Goal: Ask a question

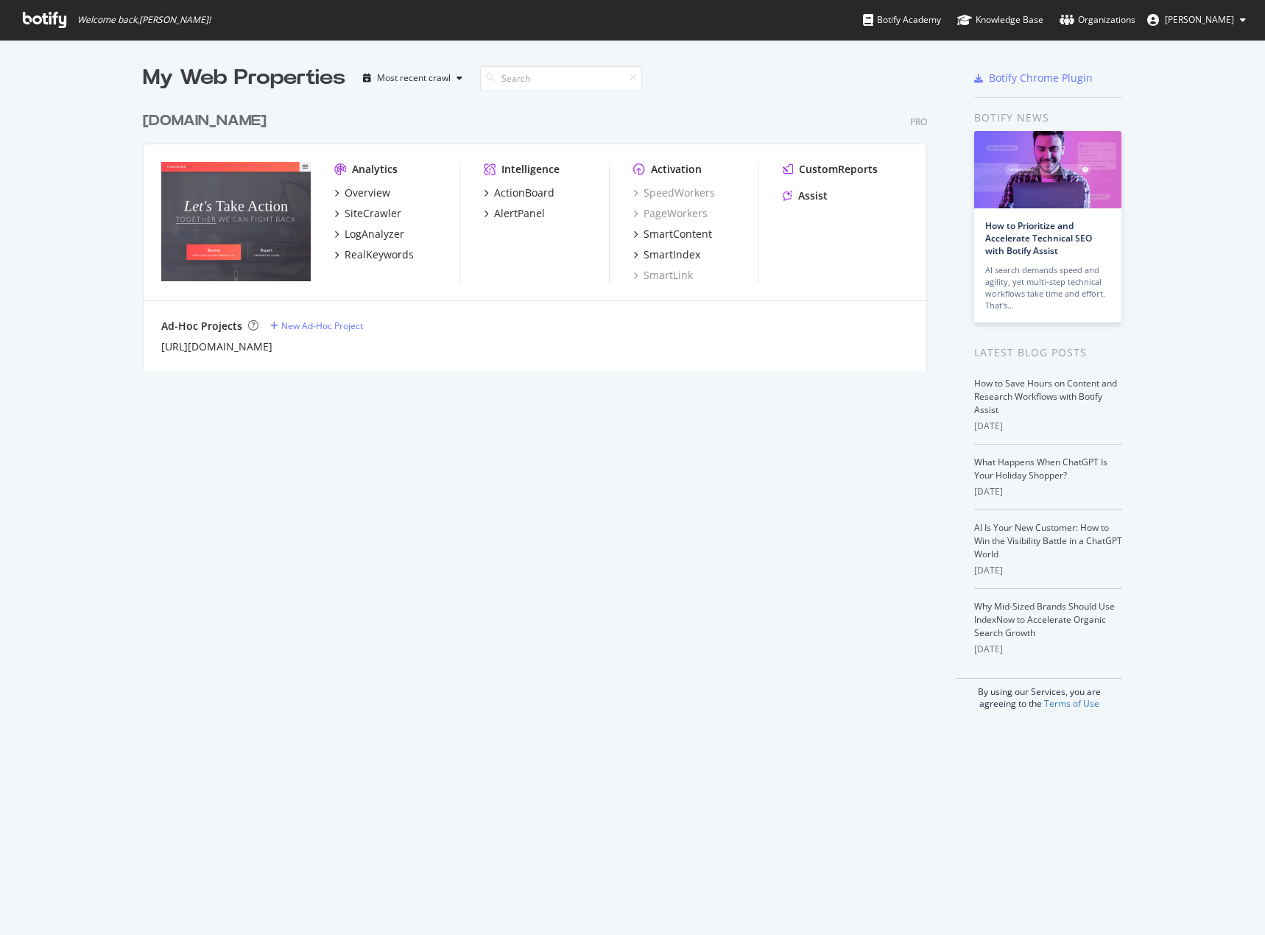
scroll to position [924, 1243]
click at [790, 204] on div "CustomReports Assist" at bounding box center [846, 185] width 126 height 47
click at [798, 196] on div "Assist" at bounding box center [812, 196] width 29 height 15
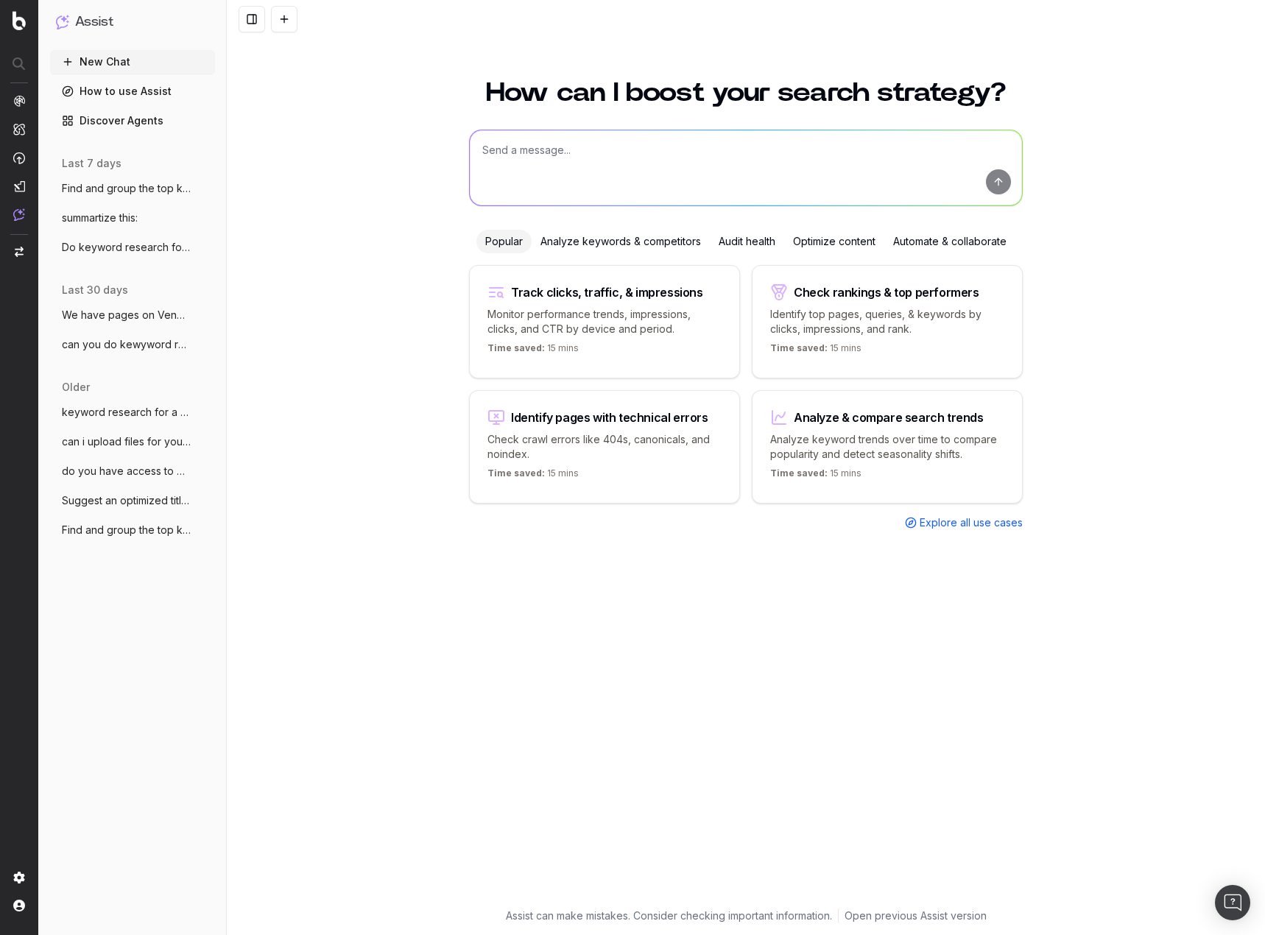
click at [547, 154] on textarea at bounding box center [746, 167] width 552 height 75
paste textarea "inpatient rehab"
type textarea "keyword research: inpatient rehab"
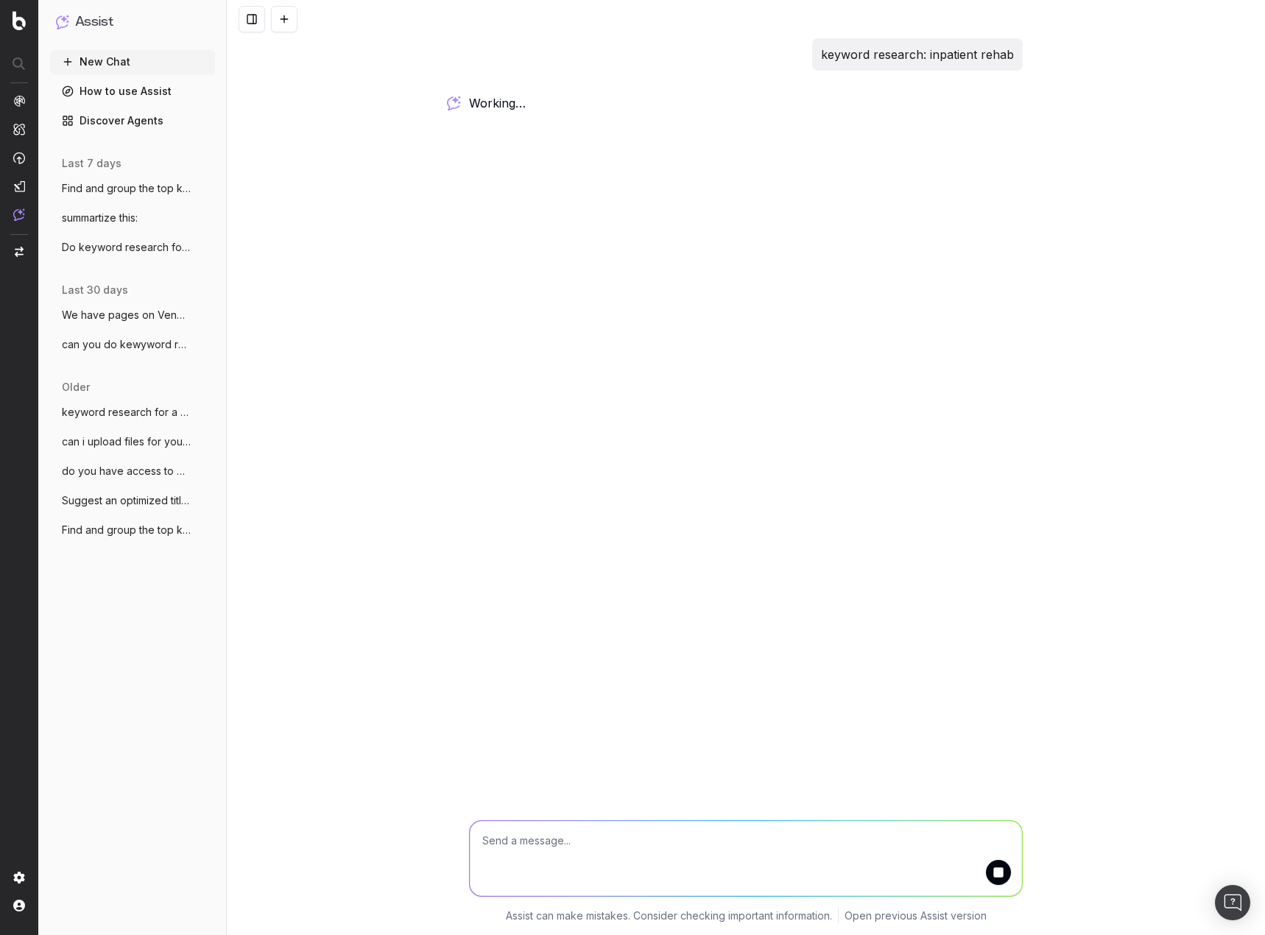
click at [896, 382] on div "keyword research: inpatient rehab working … Assist can make mistakes. Consider …" at bounding box center [746, 467] width 1038 height 935
